Goal: Task Accomplishment & Management: Complete application form

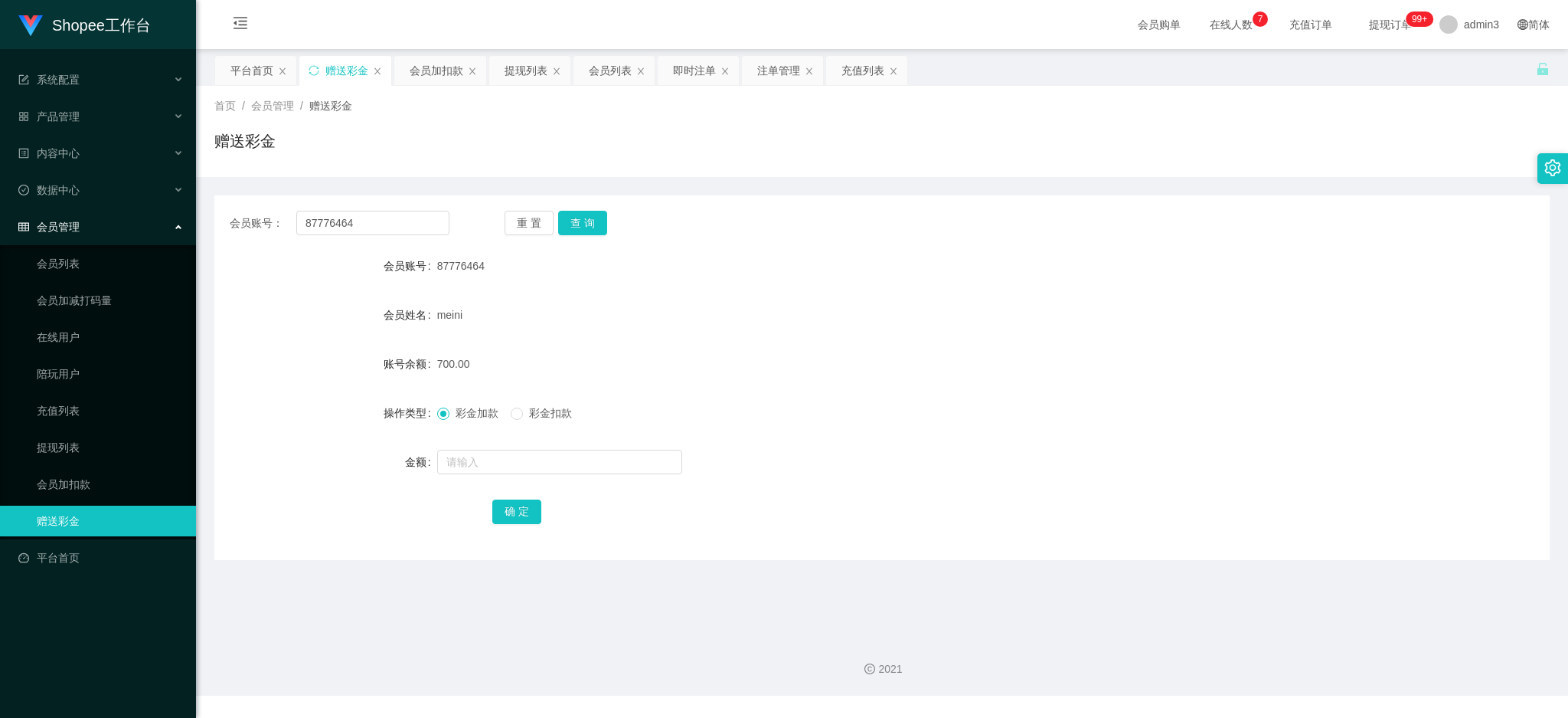
click at [340, 228] on input "87776464" at bounding box center [373, 222] width 153 height 24
drag, startPoint x: 0, startPoint y: 0, endPoint x: 341, endPoint y: 228, distance: 410.2
click at [341, 228] on input "87776464" at bounding box center [373, 222] width 153 height 24
type input "Moshen001"
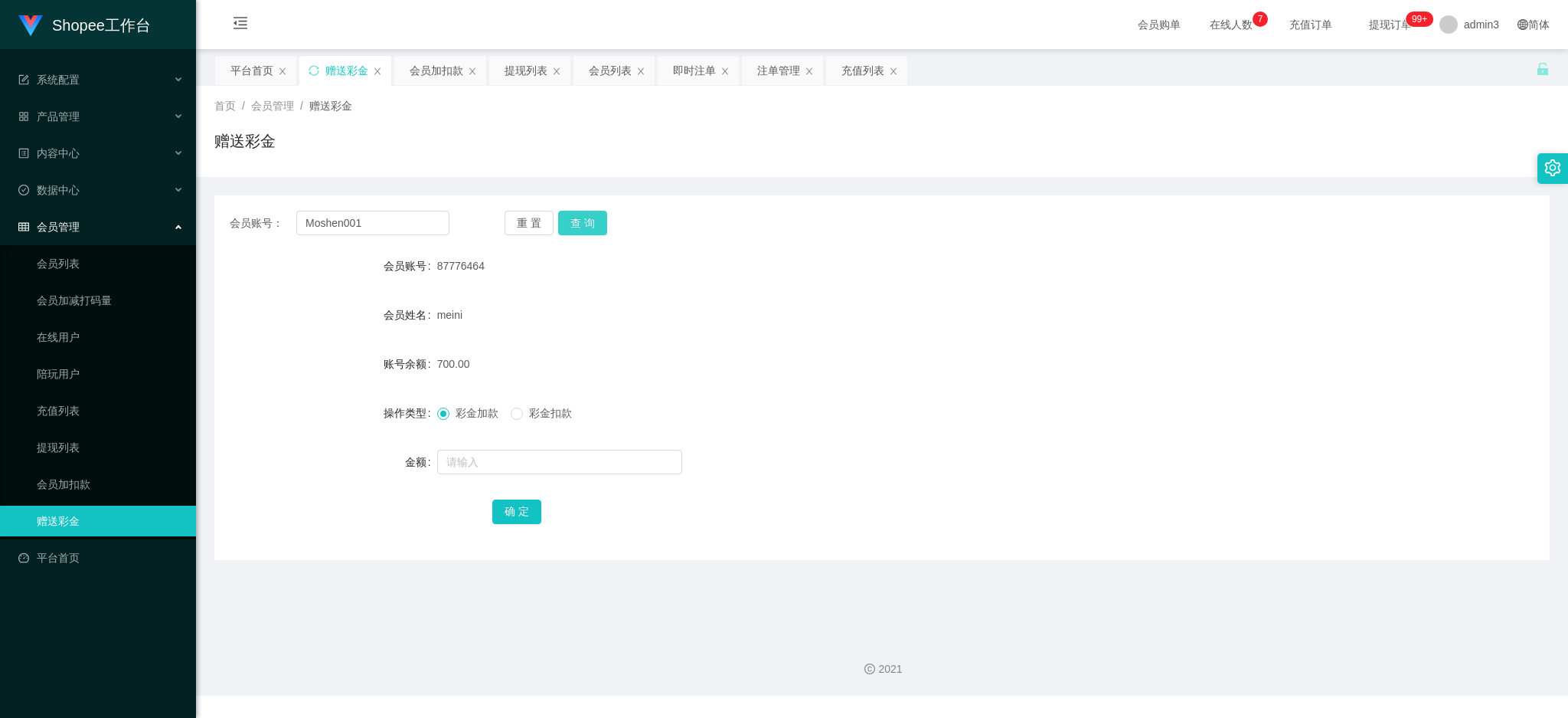
click at [567, 222] on button "查 询" at bounding box center [582, 222] width 49 height 24
click at [468, 452] on input "text" at bounding box center [559, 461] width 245 height 24
paste input "3000"
type input "3000"
drag, startPoint x: 519, startPoint y: 520, endPoint x: 534, endPoint y: 533, distance: 19.8
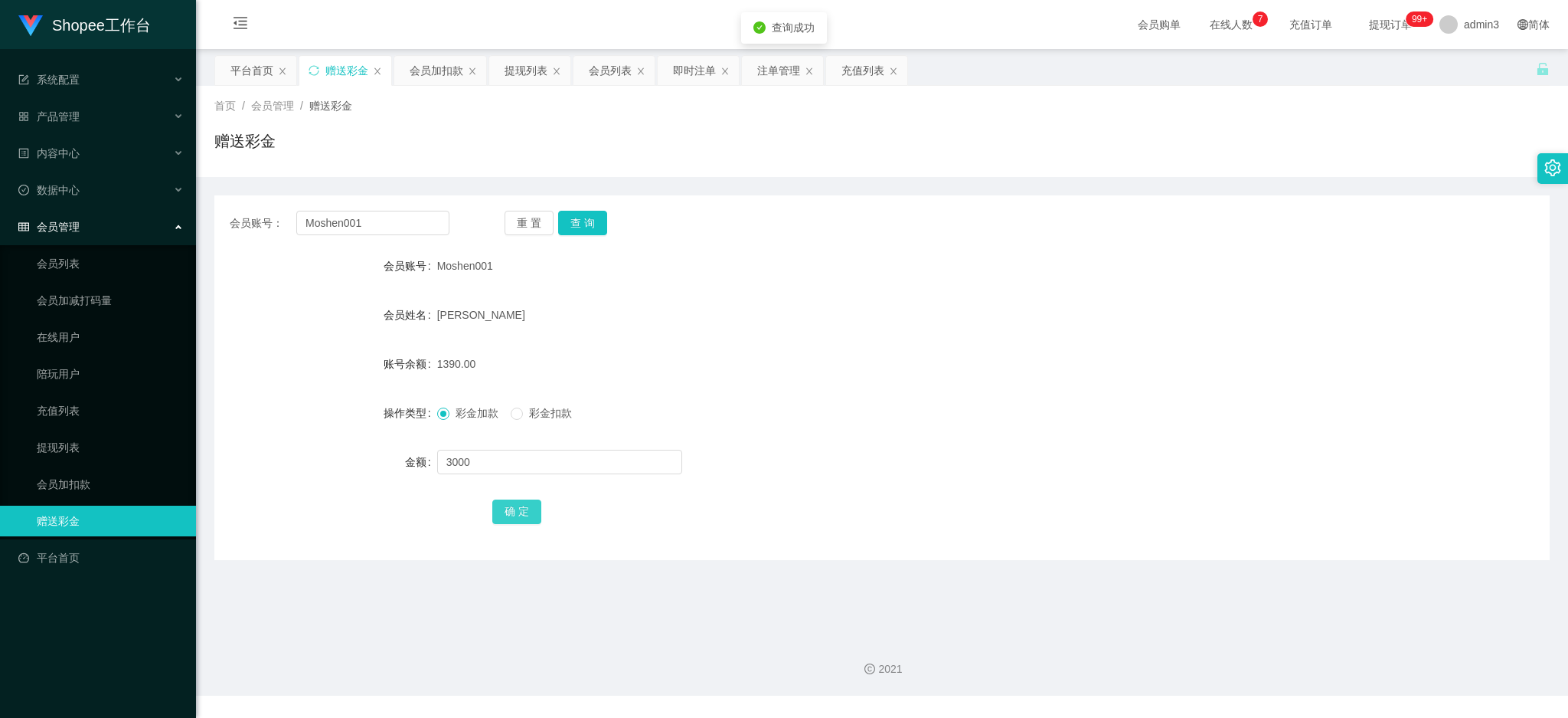
click at [519, 520] on button "确 定" at bounding box center [516, 511] width 49 height 24
click at [367, 222] on input "Moshen001" at bounding box center [373, 222] width 153 height 24
click at [368, 222] on input "Moshen001" at bounding box center [373, 222] width 153 height 24
paste input "Jinzzz"
type input "Jinzzz"
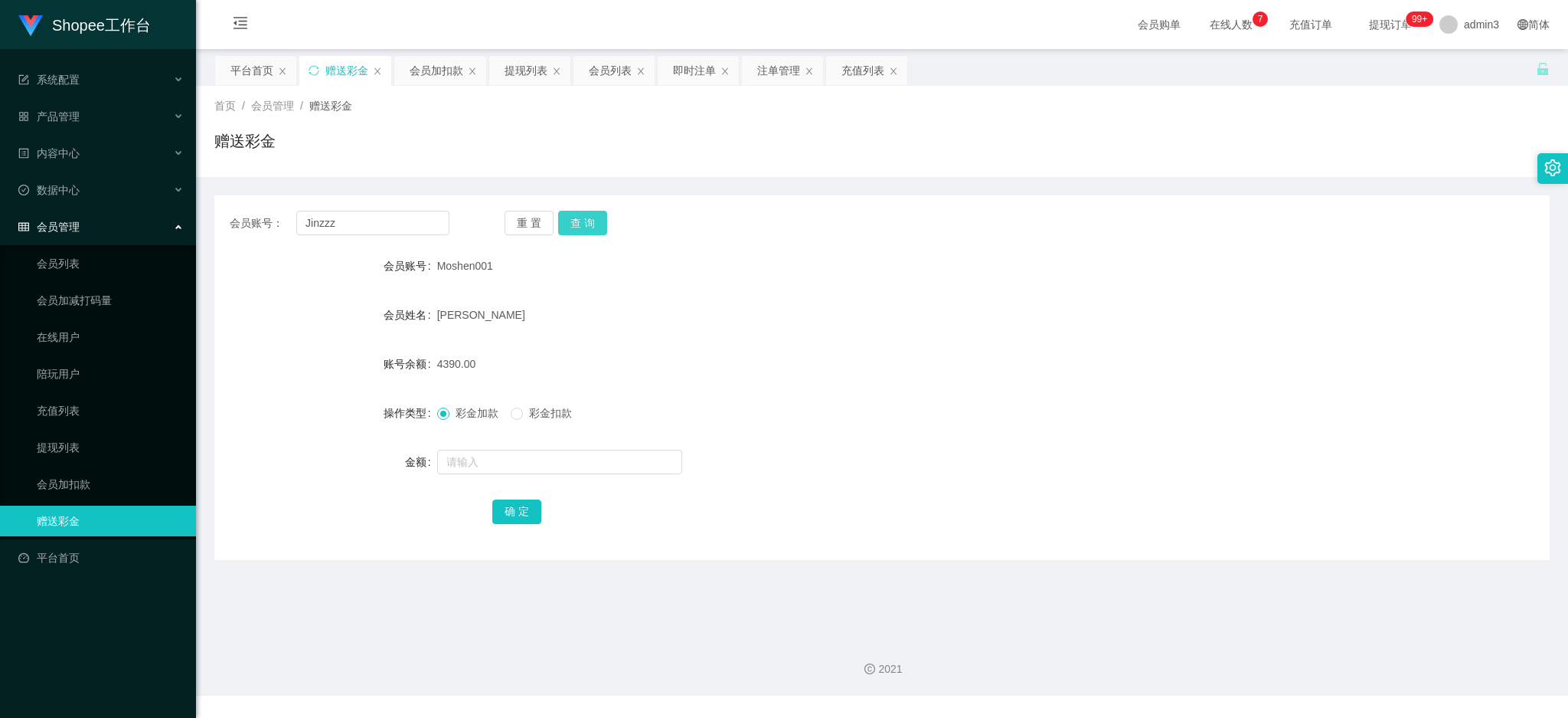
click at [566, 224] on button "查 询" at bounding box center [582, 222] width 49 height 24
click at [535, 453] on input "text" at bounding box center [559, 461] width 245 height 24
click at [585, 222] on button "查 询" at bounding box center [582, 222] width 49 height 24
click at [478, 451] on input "text" at bounding box center [559, 461] width 245 height 24
type input "15"
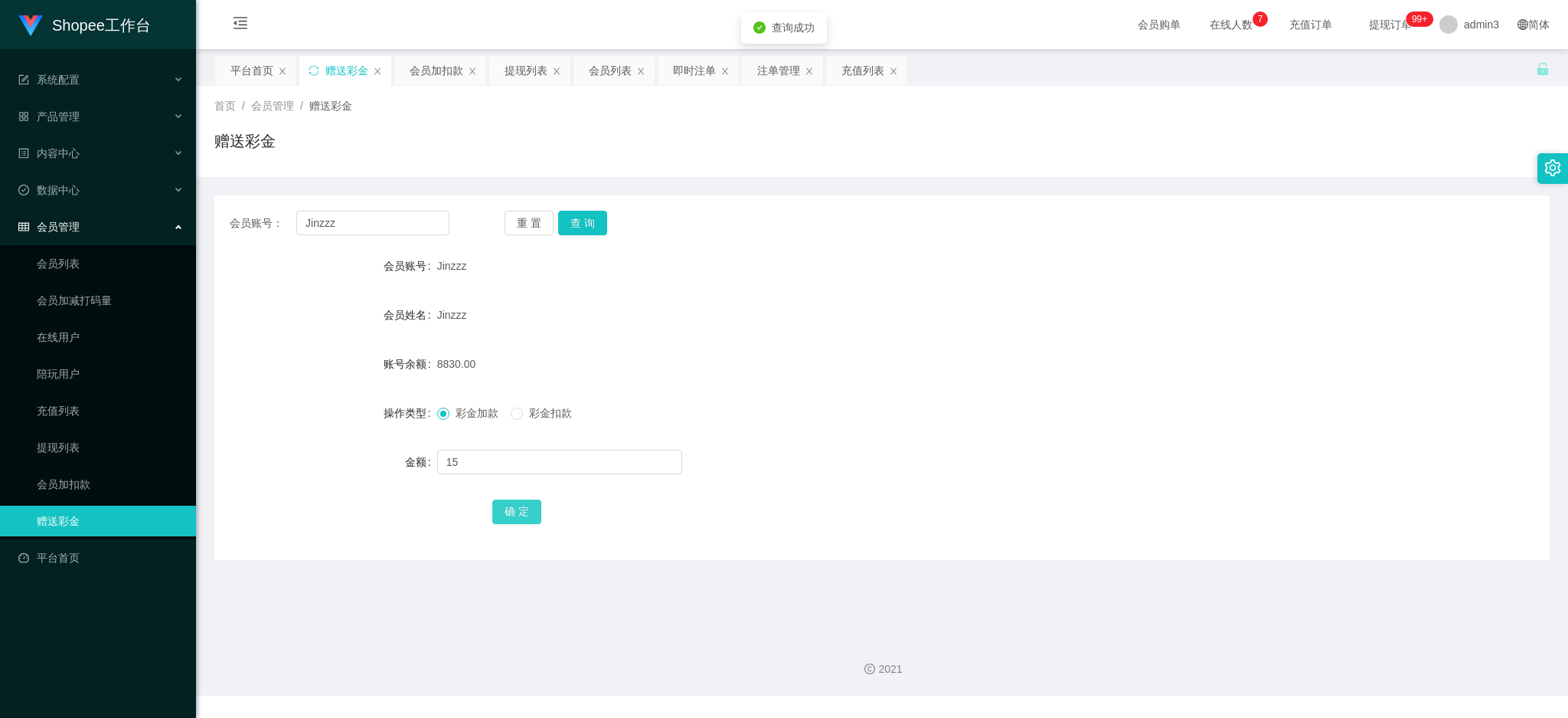
click at [509, 501] on button "确 定" at bounding box center [516, 511] width 49 height 24
